Goal: Information Seeking & Learning: Check status

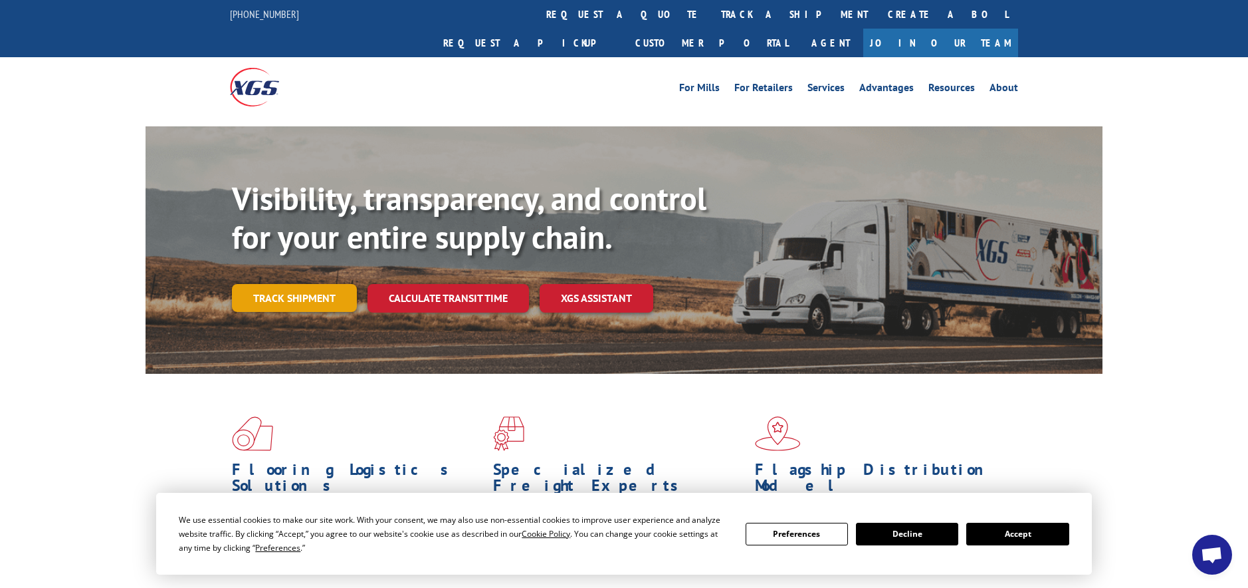
click at [310, 284] on link "Track shipment" at bounding box center [294, 298] width 125 height 28
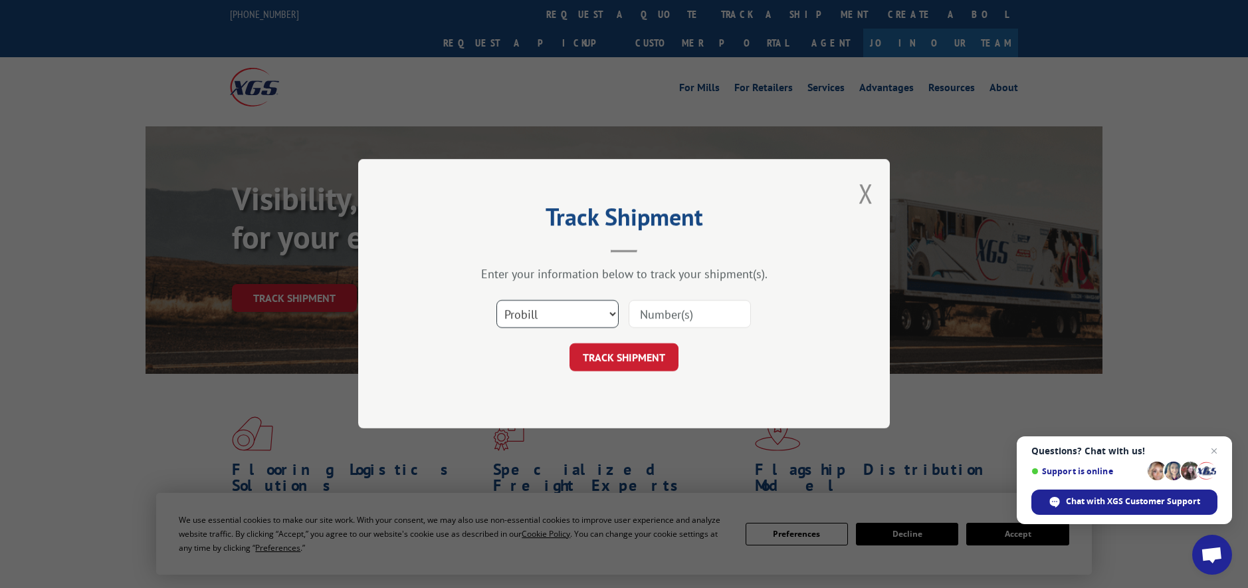
click at [570, 317] on select "Select category... Probill BOL PO" at bounding box center [558, 314] width 122 height 28
select select "bol"
click at [497, 300] on select "Select category... Probill BOL PO" at bounding box center [558, 314] width 122 height 28
click at [679, 313] on input at bounding box center [690, 314] width 122 height 28
type input "5092489"
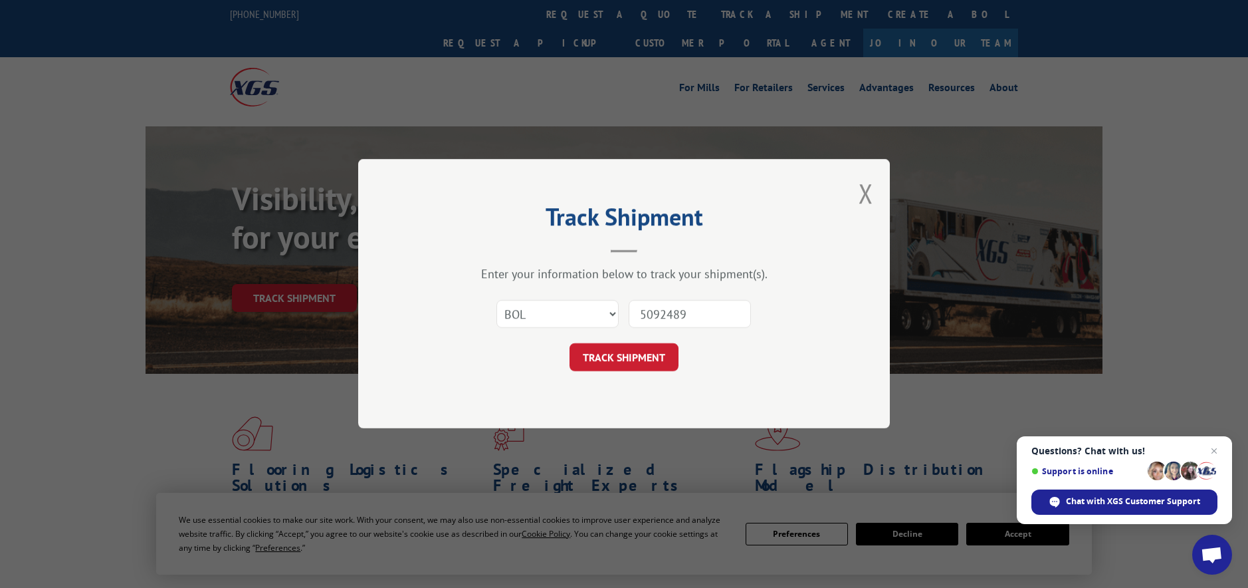
click at [570, 344] on button "TRACK SHIPMENT" at bounding box center [624, 358] width 109 height 28
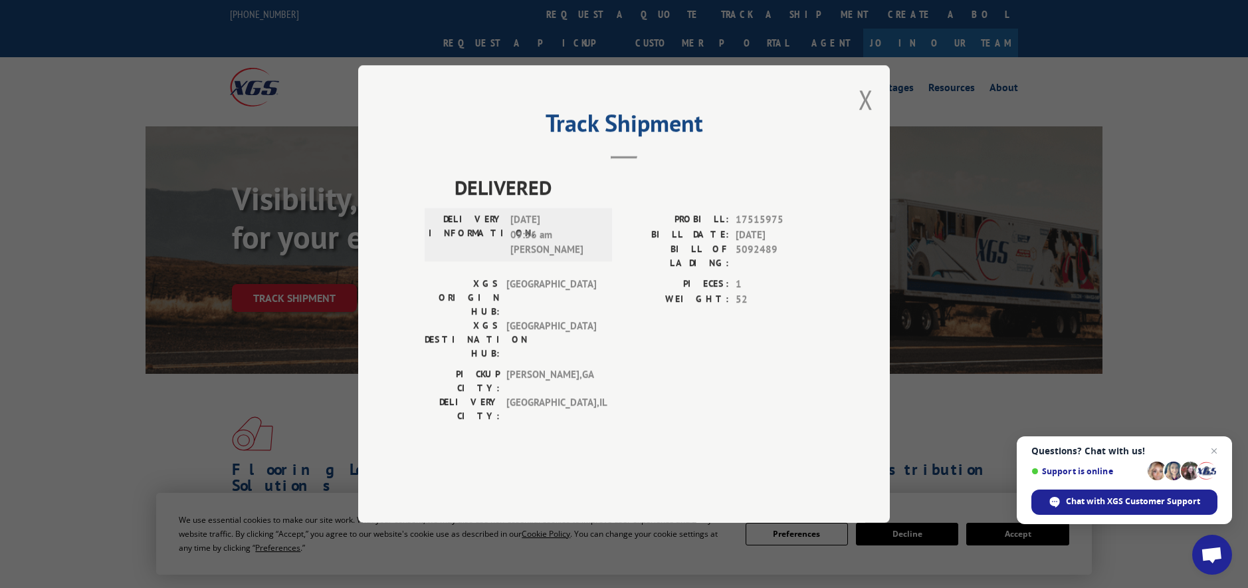
click at [312, 390] on div "Track Shipment DELIVERED DELIVERY INFORMATION: [DATE] 09:56 am [PERSON_NAME]: 1…" at bounding box center [624, 294] width 1248 height 588
click at [862, 117] on button "Close modal" at bounding box center [866, 99] width 15 height 35
